Goal: Information Seeking & Learning: Learn about a topic

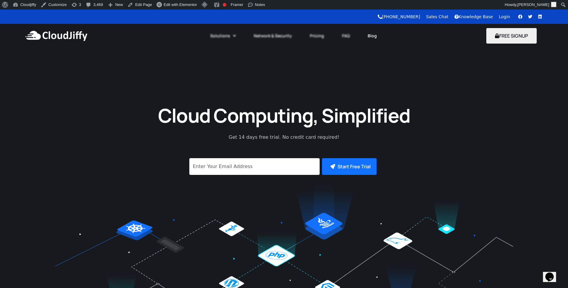
click at [374, 35] on link "Blog" at bounding box center [372, 35] width 27 height 13
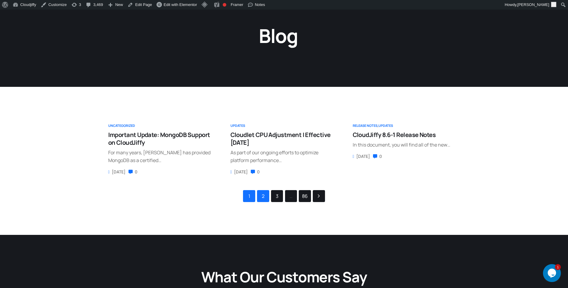
click at [265, 199] on link "2" at bounding box center [262, 195] width 11 height 11
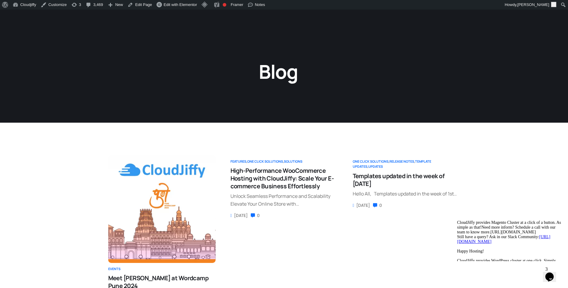
scroll to position [215, 0]
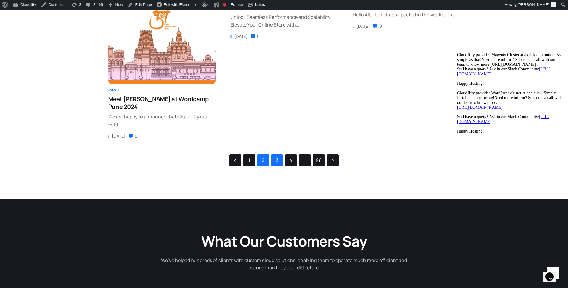
click at [277, 157] on link "3" at bounding box center [276, 160] width 11 height 11
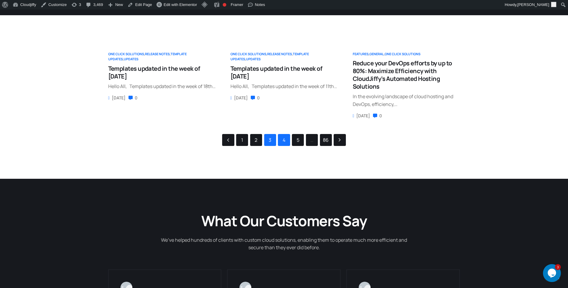
click at [281, 143] on link "4" at bounding box center [283, 139] width 11 height 11
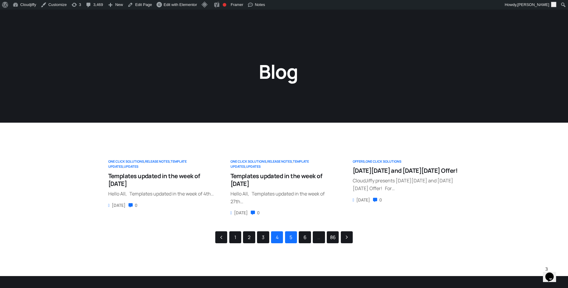
click at [291, 240] on link "5" at bounding box center [290, 236] width 11 height 11
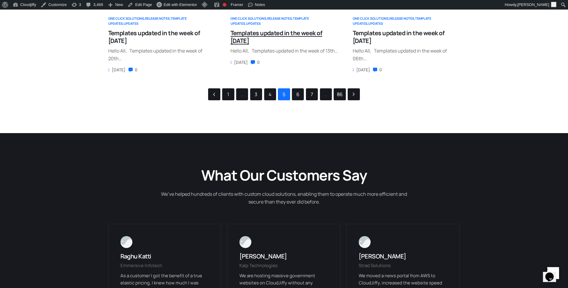
scroll to position [179, 0]
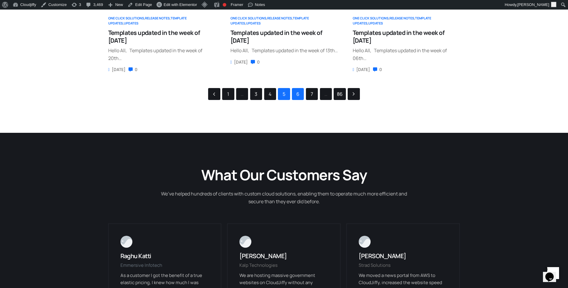
click at [299, 93] on link "6" at bounding box center [297, 93] width 11 height 11
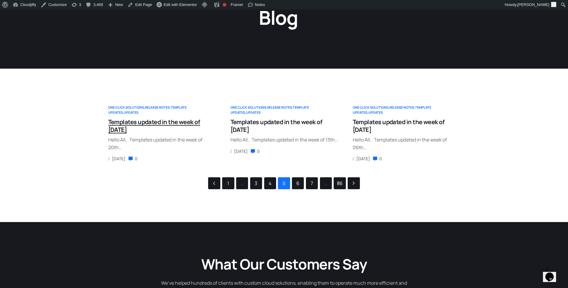
scroll to position [72, 0]
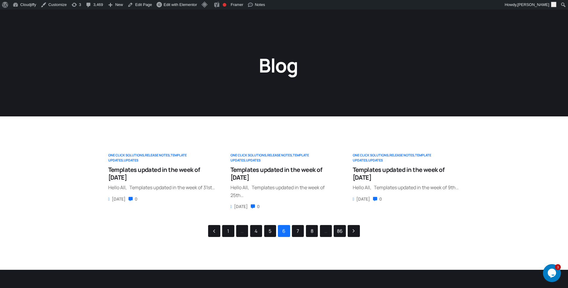
scroll to position [72, 0]
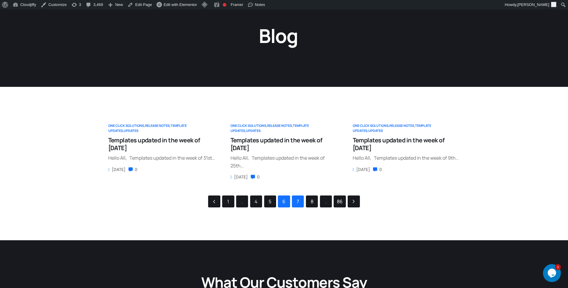
click at [302, 203] on link "7" at bounding box center [297, 201] width 11 height 11
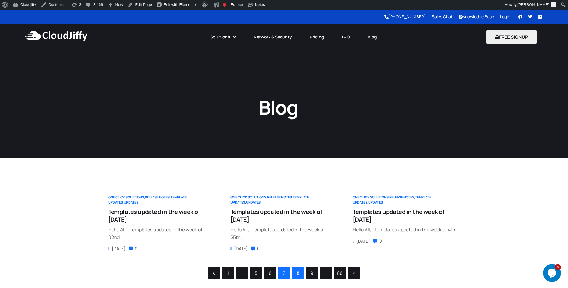
click at [296, 274] on link "8" at bounding box center [297, 272] width 11 height 11
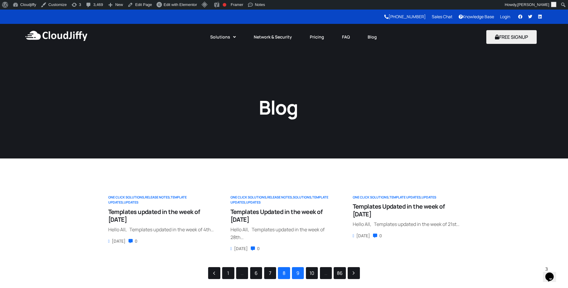
click at [297, 271] on link "9" at bounding box center [297, 272] width 11 height 11
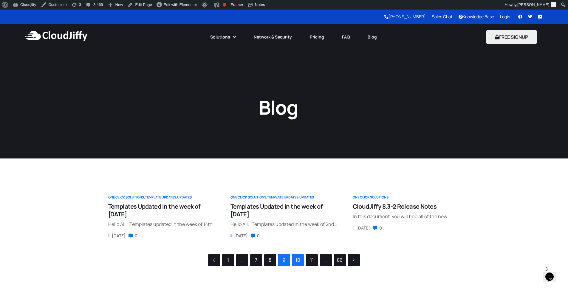
click at [300, 265] on link "10" at bounding box center [297, 259] width 11 height 11
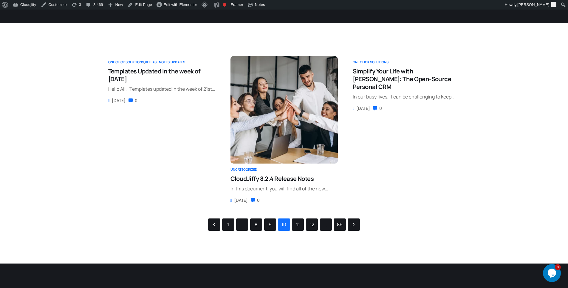
scroll to position [143, 0]
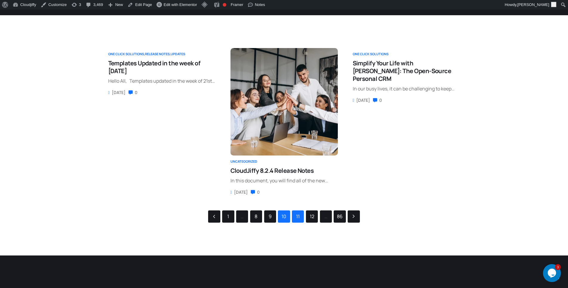
click at [297, 219] on link "11" at bounding box center [297, 216] width 11 height 11
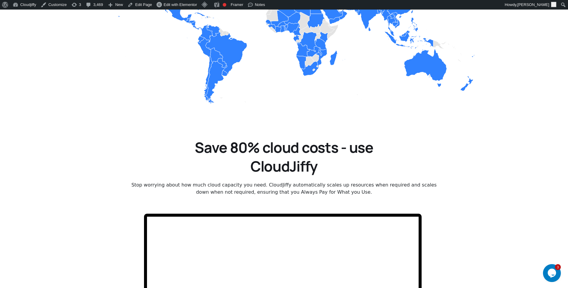
scroll to position [931, 0]
